Goal: Obtain resource: Obtain resource

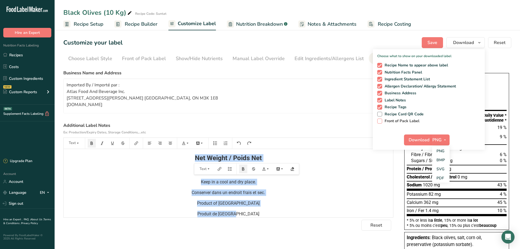
click at [379, 121] on span at bounding box center [379, 120] width 5 height 5
click at [379, 121] on input "Front of Pack Label" at bounding box center [379, 121] width 4 height 4
checkbox input "true"
click at [446, 142] on icon "button" at bounding box center [445, 139] width 4 height 7
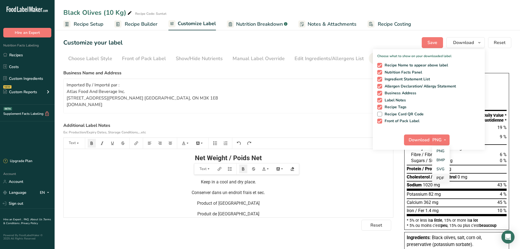
click at [442, 176] on link "PDF" at bounding box center [440, 177] width 17 height 9
click at [421, 138] on span "Download" at bounding box center [419, 139] width 21 height 7
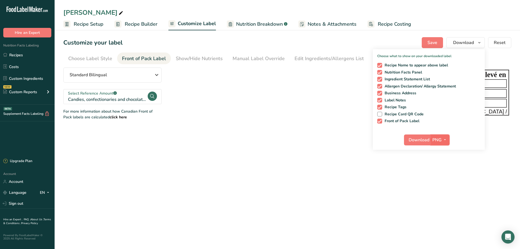
click at [444, 139] on icon "button" at bounding box center [445, 139] width 4 height 7
click at [448, 175] on link "PDF" at bounding box center [440, 177] width 17 height 9
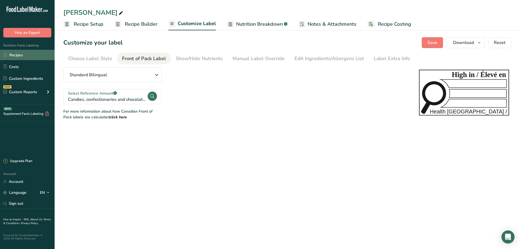
click at [19, 54] on link "Recipes" at bounding box center [27, 55] width 55 height 10
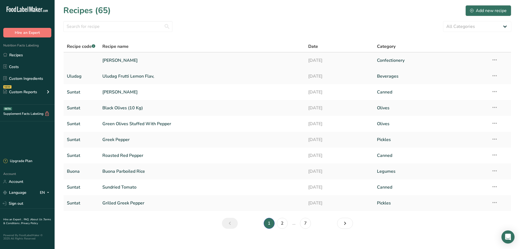
click at [118, 61] on link "[PERSON_NAME]" at bounding box center [202, 60] width 200 height 11
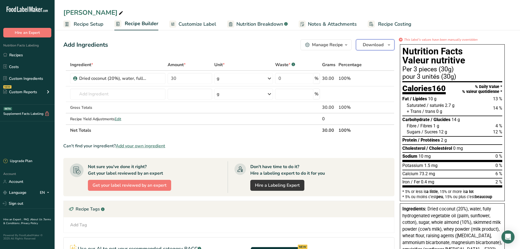
click at [386, 43] on span "button" at bounding box center [389, 44] width 7 height 7
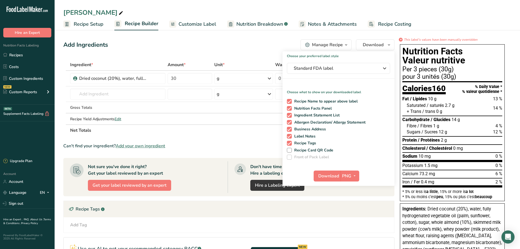
click at [186, 27] on span "Customize Label" at bounding box center [197, 23] width 38 height 7
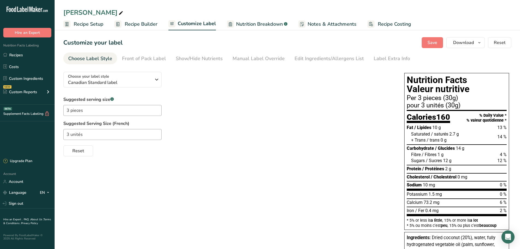
click at [487, 38] on div "Save Download Choose what to show on your downloaded label Recipe Name to appea…" at bounding box center [467, 42] width 90 height 11
click at [480, 41] on icon "button" at bounding box center [479, 42] width 4 height 7
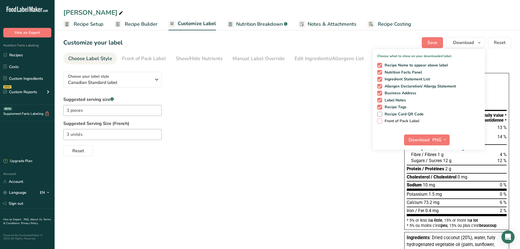
click at [399, 122] on span "Front of Pack Label" at bounding box center [400, 120] width 37 height 5
click at [381, 122] on input "Front of Pack Label" at bounding box center [379, 121] width 4 height 4
checkbox input "true"
click at [445, 140] on icon "button" at bounding box center [445, 139] width 4 height 7
click at [444, 177] on link "PDF" at bounding box center [440, 177] width 17 height 9
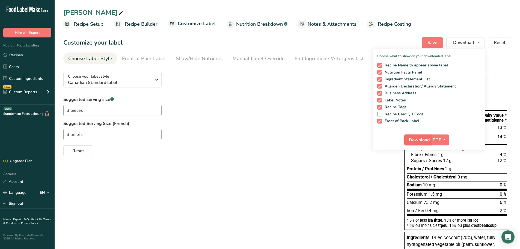
click at [422, 135] on button "Download" at bounding box center [417, 139] width 27 height 11
